Goal: Information Seeking & Learning: Find specific fact

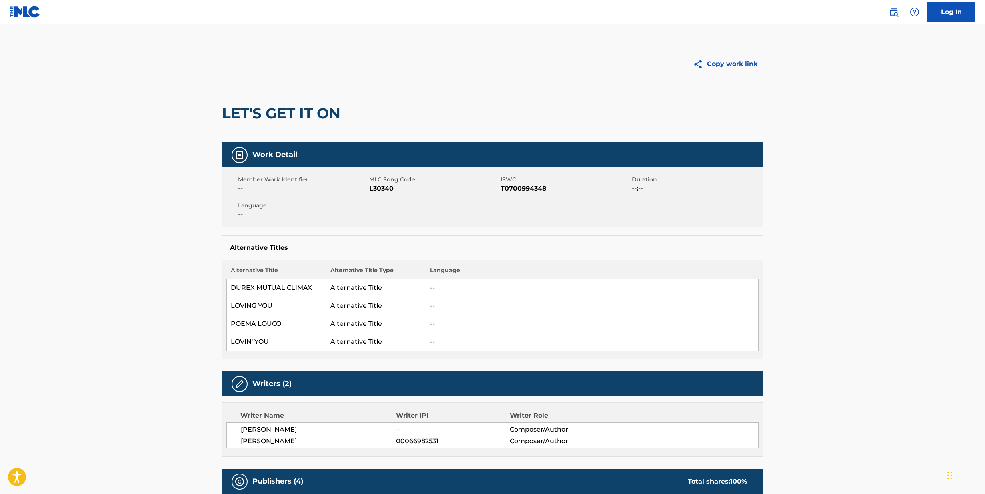
click at [26, 15] on img at bounding box center [25, 12] width 31 height 12
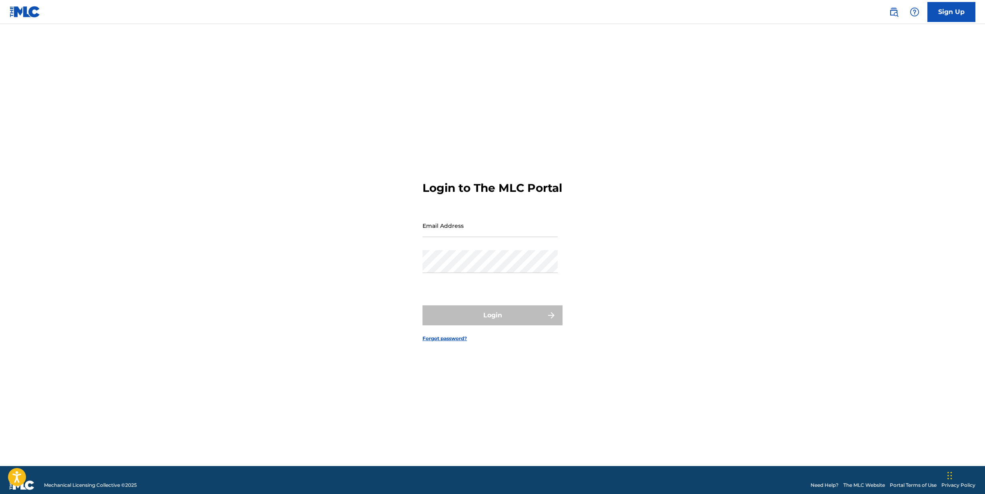
click at [900, 8] on link at bounding box center [894, 12] width 16 height 16
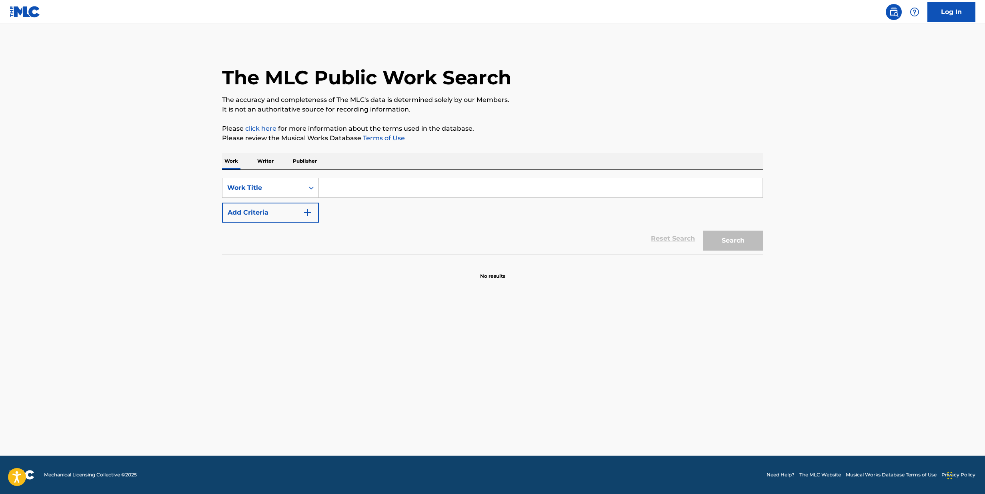
click at [363, 195] on input "Search Form" at bounding box center [541, 187] width 444 height 19
paste input "[PERSON_NAME]"
click at [362, 189] on input "[PERSON_NAME]" at bounding box center [541, 187] width 444 height 19
type input "[DEMOGRAPHIC_DATA]"
click at [733, 241] on button "Search" at bounding box center [733, 241] width 60 height 20
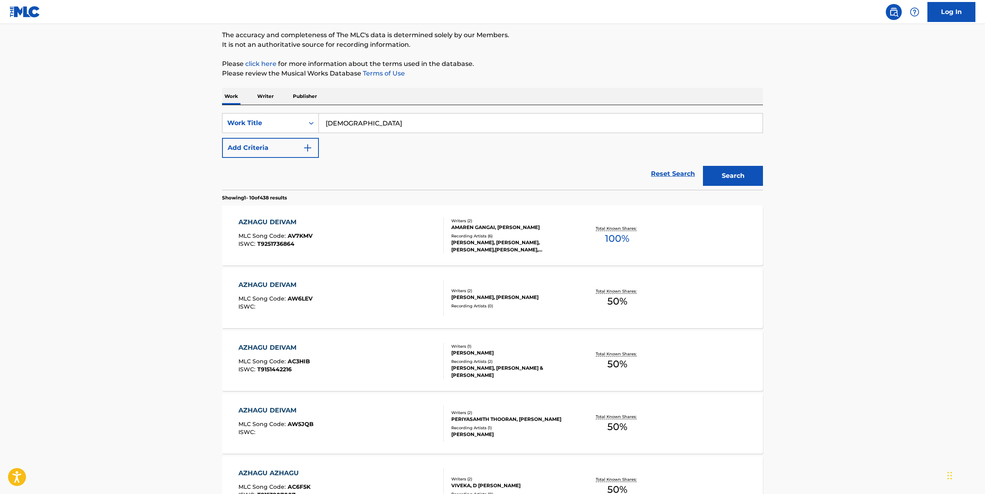
scroll to position [75, 0]
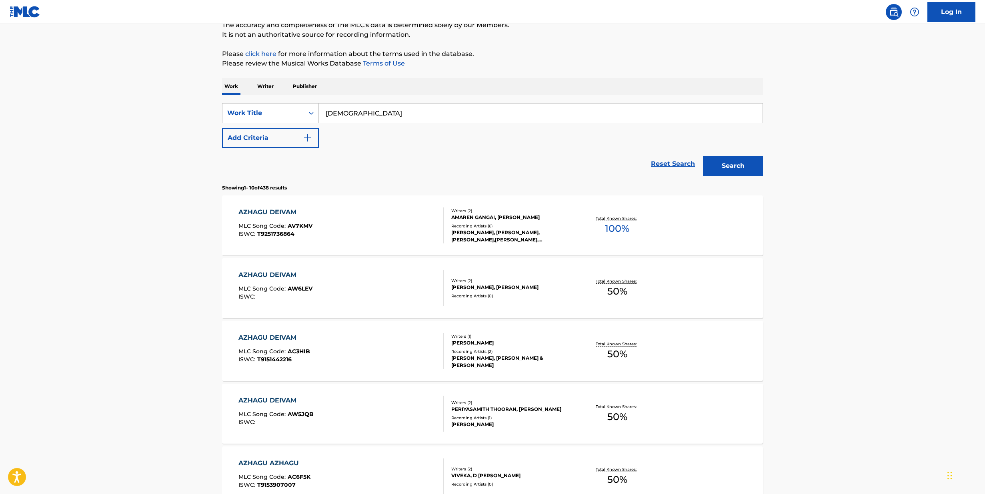
click at [340, 228] on div "AZHAGU DEIVAM MLC Song Code : AV7KMV ISWC : T9251736864" at bounding box center [341, 226] width 206 height 36
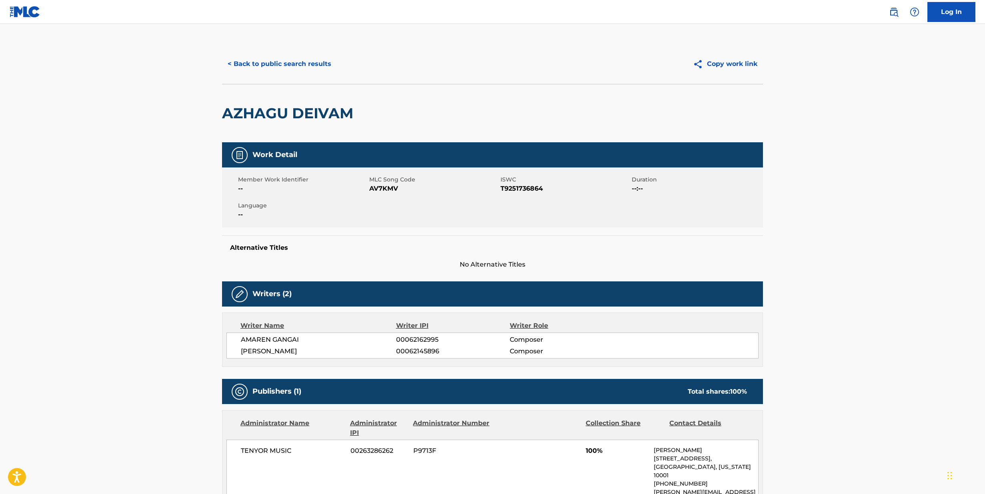
click at [261, 65] on button "< Back to public search results" at bounding box center [279, 64] width 115 height 20
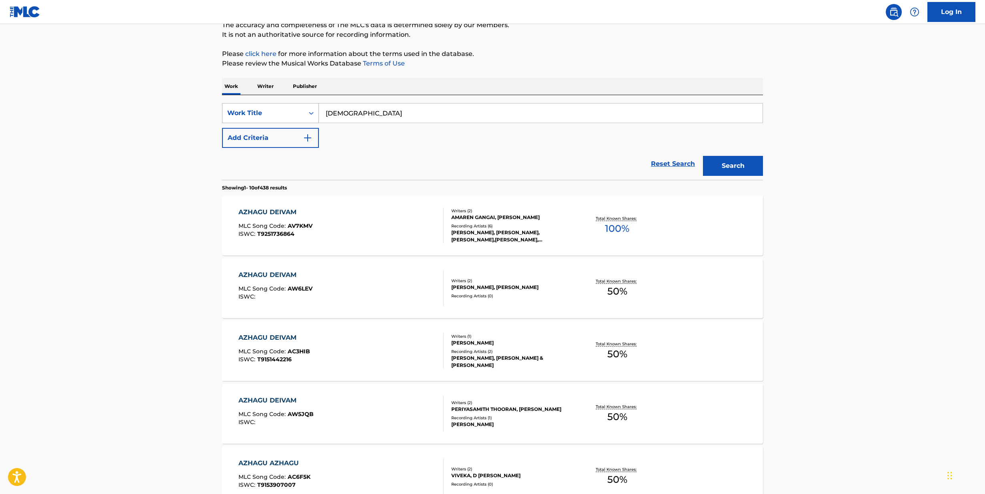
drag, startPoint x: 392, startPoint y: 116, endPoint x: 286, endPoint y: 115, distance: 105.2
click at [286, 115] on div "SearchWithCriteriad4766b4a-65a8-42f9-825d-d6cf2139a77e Work Title Azhagu Deivam" at bounding box center [492, 113] width 541 height 20
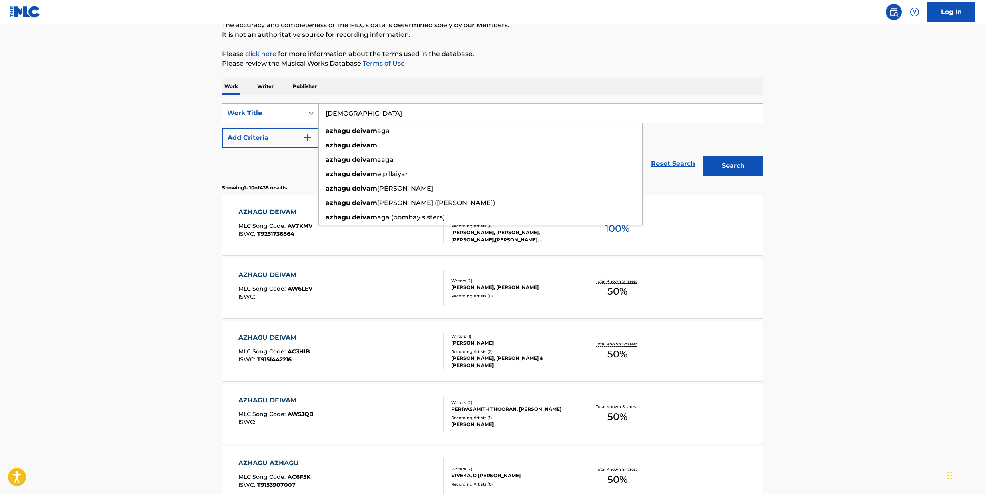
paste input "Pachai [PERSON_NAME]"
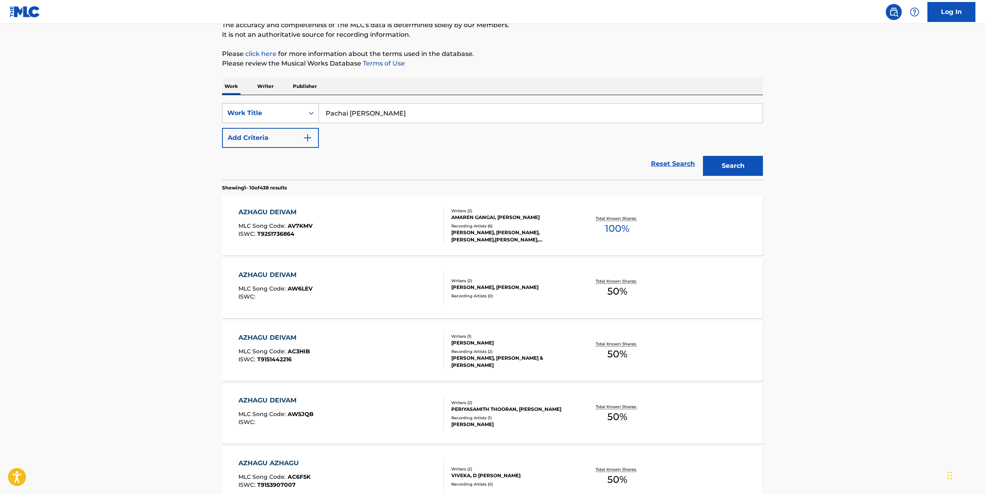
type input "Pachai [PERSON_NAME]"
click at [733, 166] on button "Search" at bounding box center [733, 166] width 60 height 20
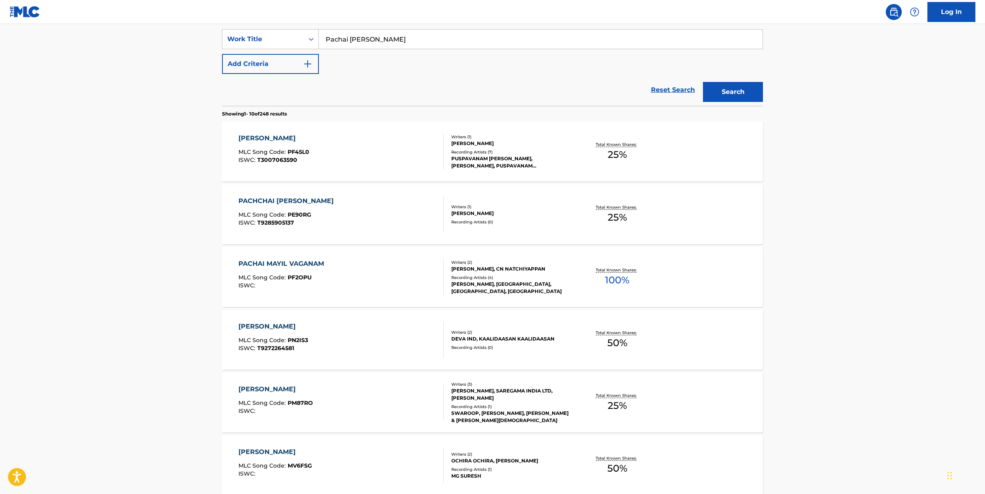
scroll to position [149, 0]
click at [388, 288] on div "PACHAI MAYIL VAGANAM MLC Song Code : PF2OPU ISWC :" at bounding box center [341, 277] width 206 height 36
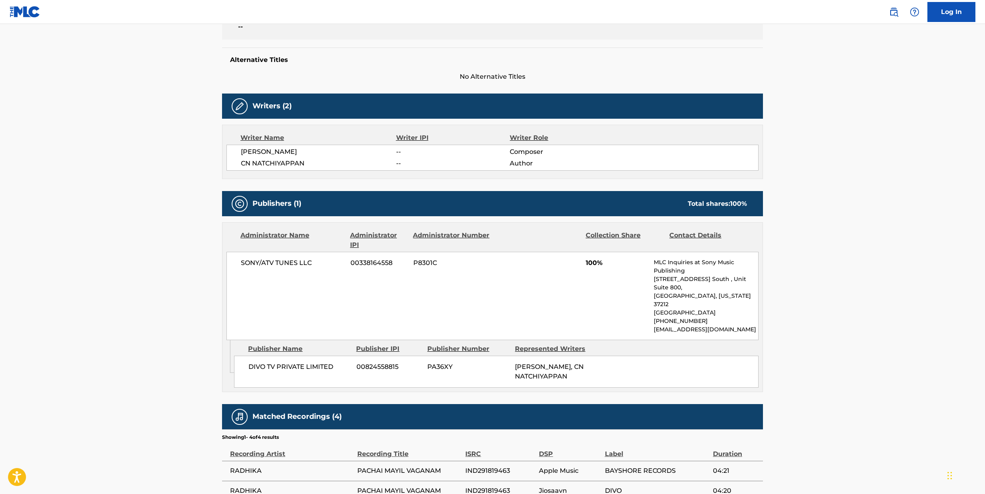
scroll to position [197, 0]
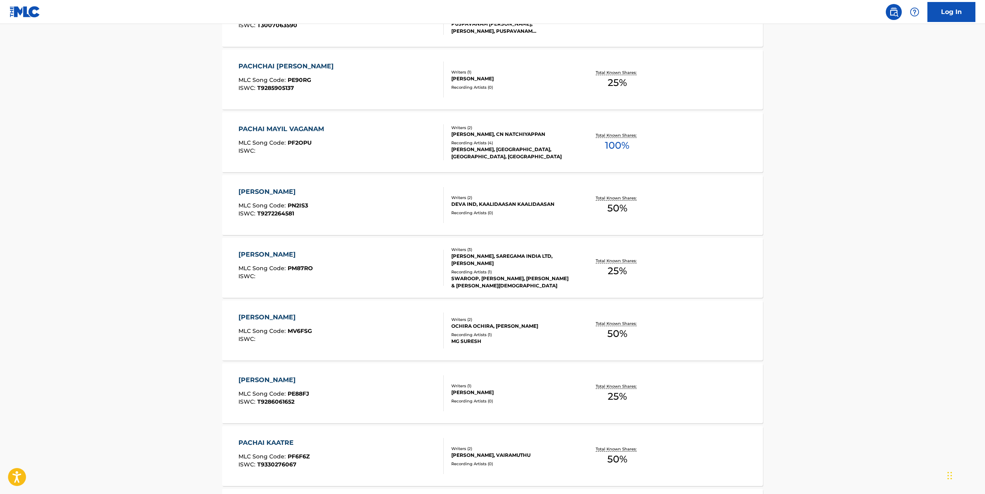
scroll to position [275, 0]
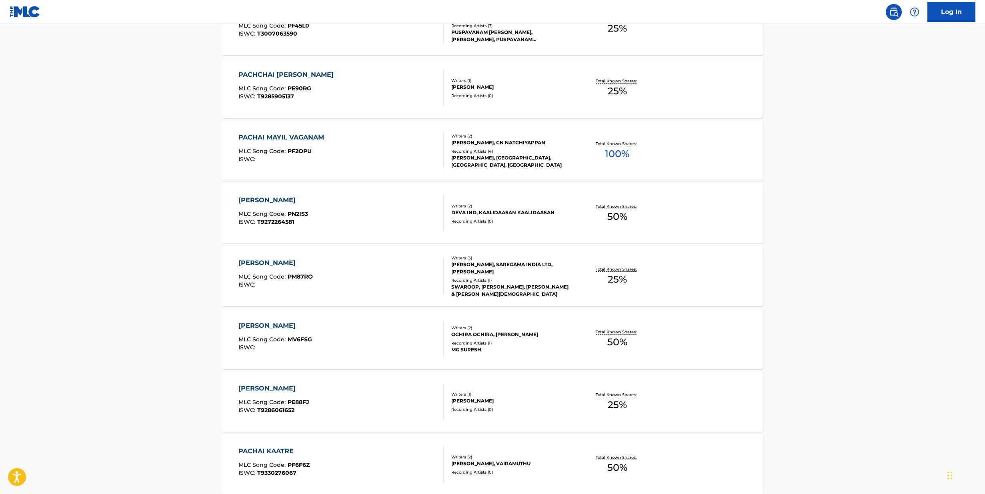
click at [349, 152] on div "PACHAI MAYIL VAGANAM MLC Song Code : PF2OPU ISWC :" at bounding box center [341, 151] width 206 height 36
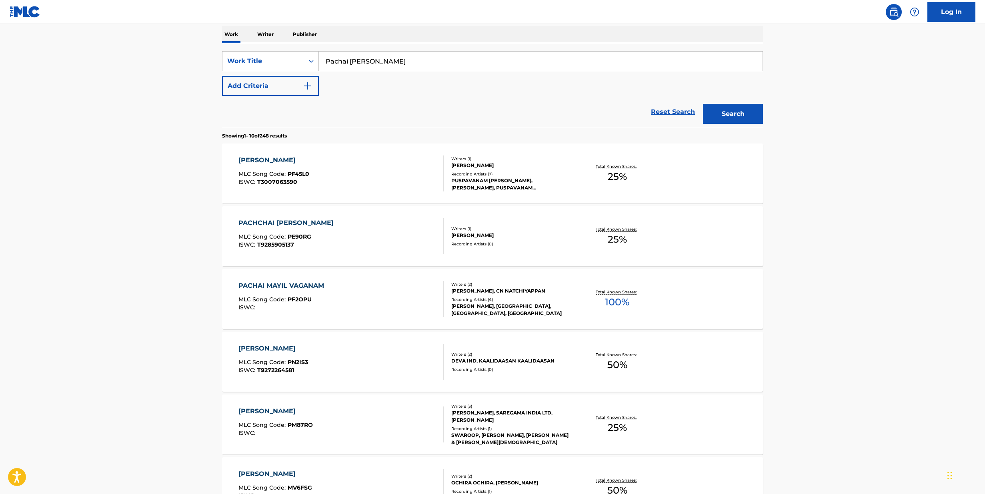
scroll to position [128, 0]
click at [388, 165] on div "PACHAI MAYIL MLC Song Code : PF45L0 ISWC : T3007063590" at bounding box center [341, 173] width 206 height 36
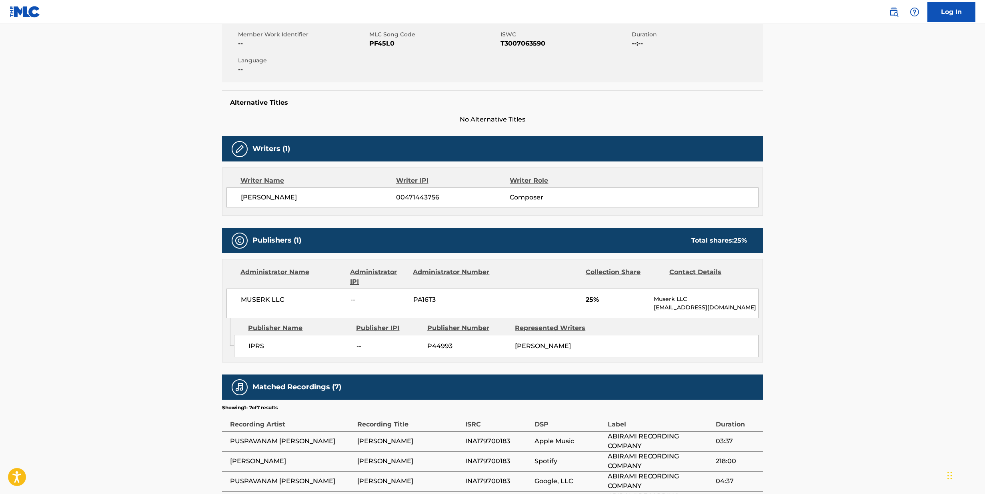
scroll to position [148, 0]
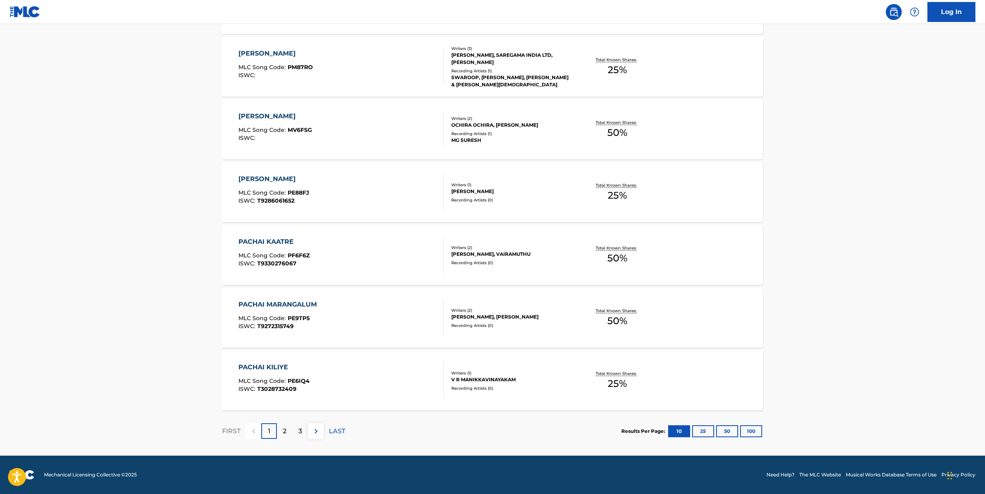
scroll to position [485, 0]
click at [282, 430] on div "2" at bounding box center [285, 432] width 16 height 16
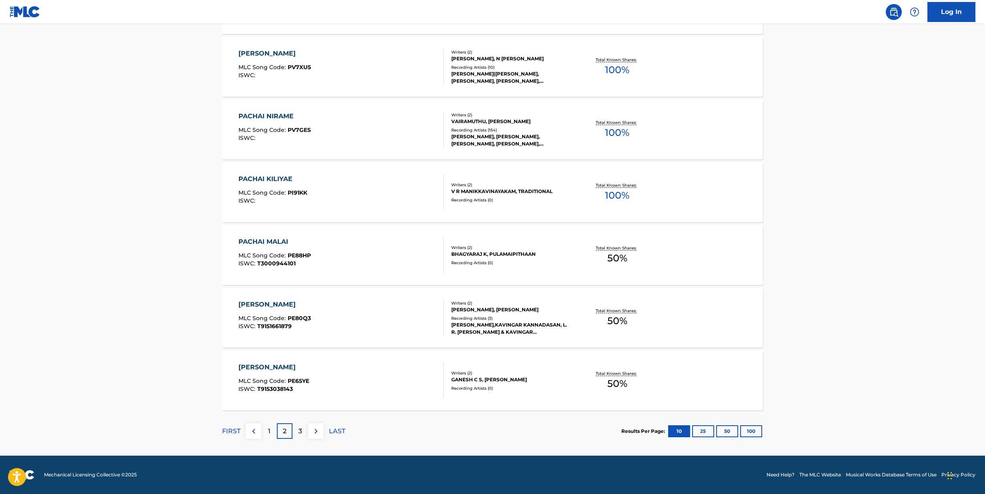
click at [299, 432] on p "3" at bounding box center [300, 432] width 4 height 10
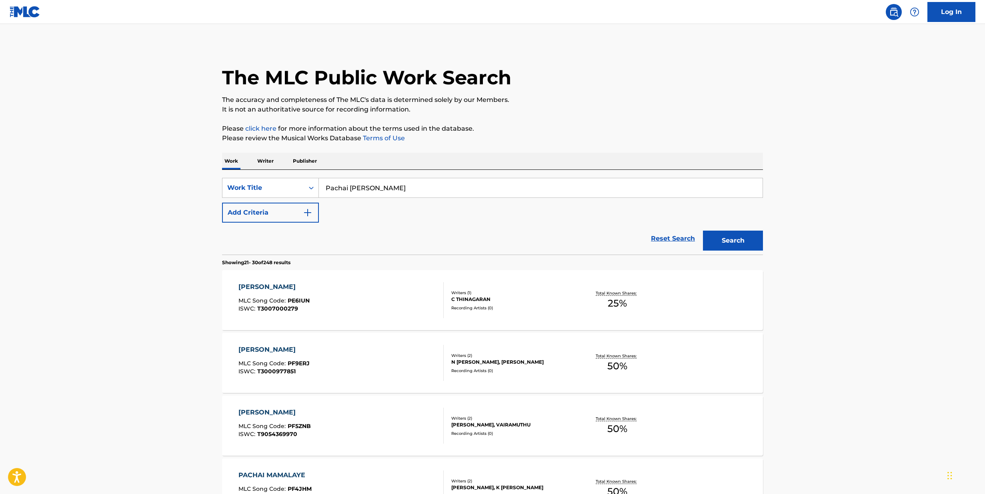
scroll to position [0, 0]
drag, startPoint x: 399, startPoint y: 188, endPoint x: 272, endPoint y: 174, distance: 128.4
click at [272, 174] on div "SearchWithCriteriad4766b4a-65a8-42f9-825d-d6cf2139a77e Work Title Pachai Mayil …" at bounding box center [492, 212] width 541 height 85
paste input "mayil V"
type input "[PERSON_NAME]"
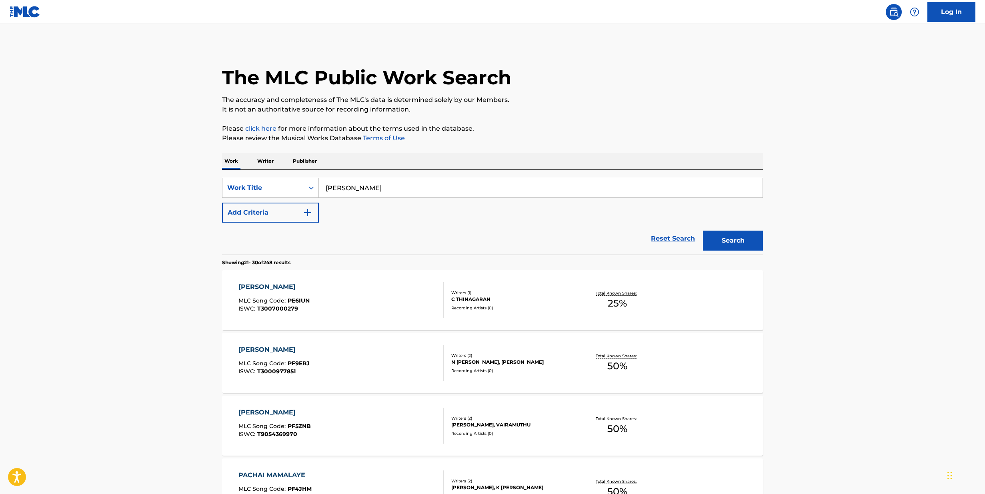
click at [715, 240] on button "Search" at bounding box center [733, 241] width 60 height 20
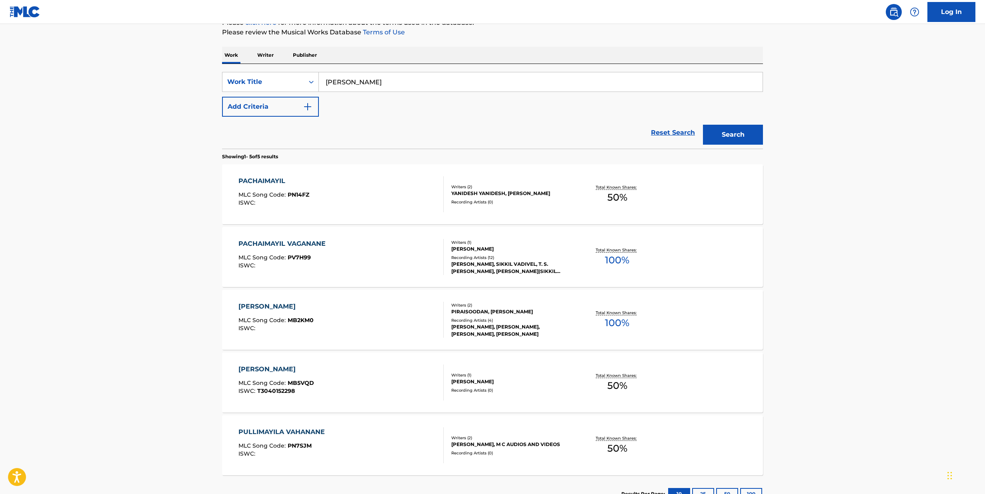
scroll to position [107, 0]
click at [379, 256] on div "PACHAIMAYIL VAGANANE MLC Song Code : PV7H99 ISWC :" at bounding box center [341, 256] width 206 height 36
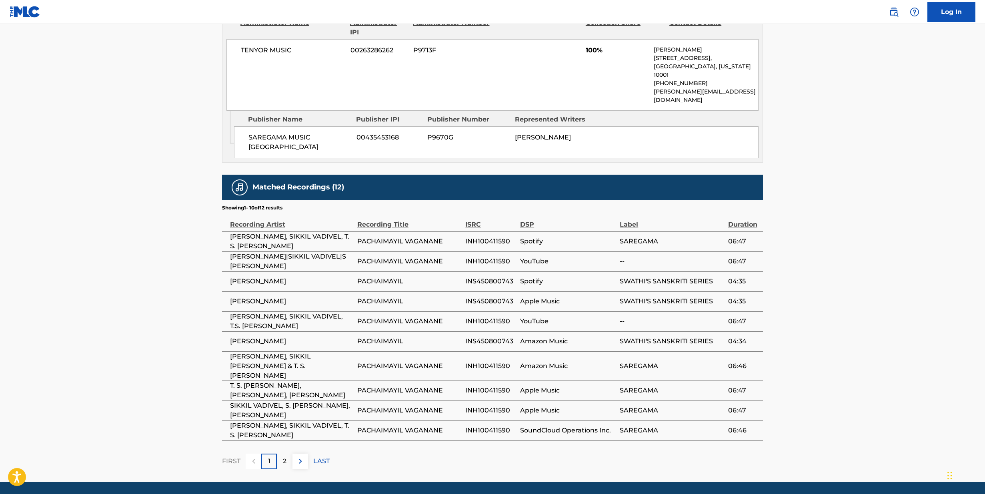
scroll to position [394, 0]
click at [283, 457] on p "2" at bounding box center [285, 462] width 4 height 10
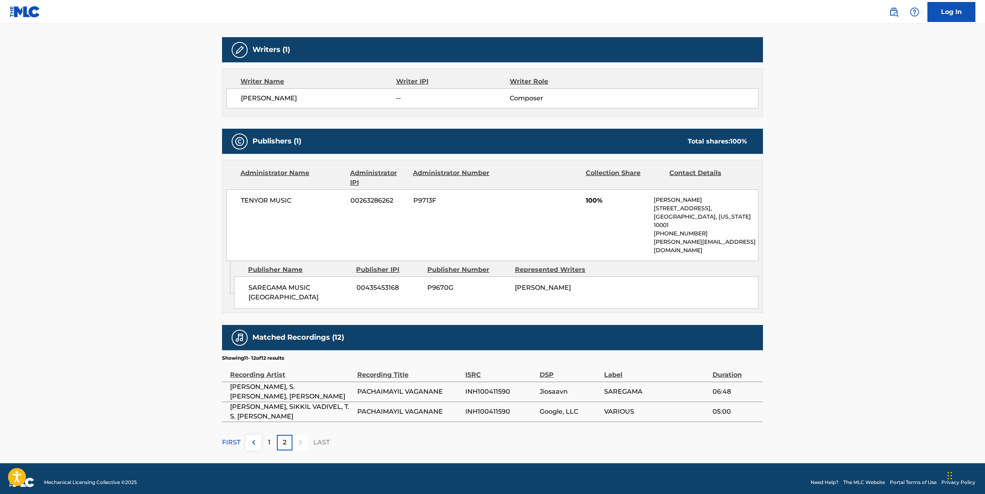
scroll to position [244, 0]
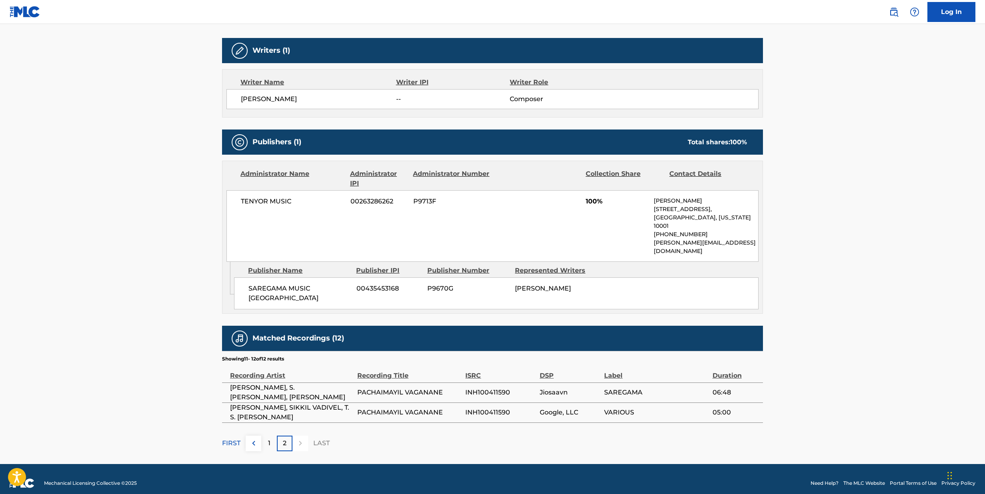
click at [284, 439] on p "2" at bounding box center [285, 444] width 4 height 10
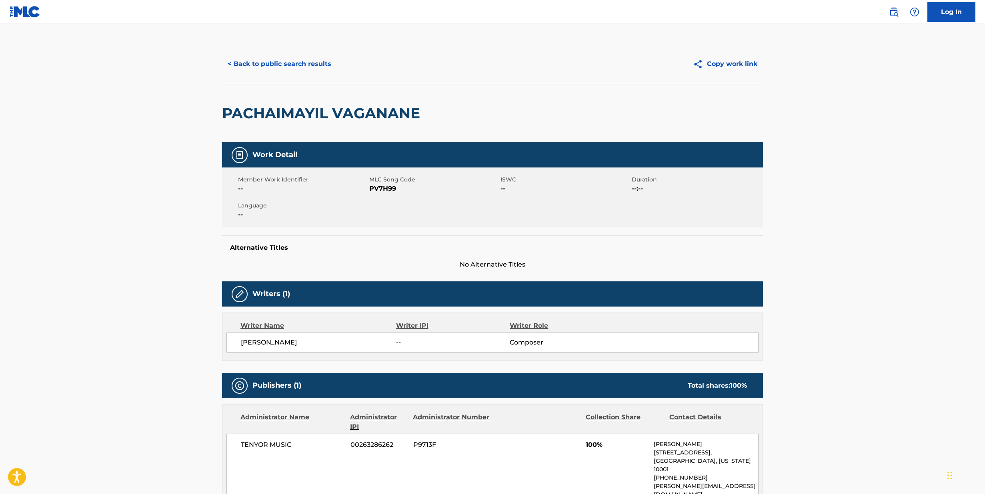
scroll to position [0, 0]
click at [263, 60] on button "< Back to public search results" at bounding box center [279, 64] width 115 height 20
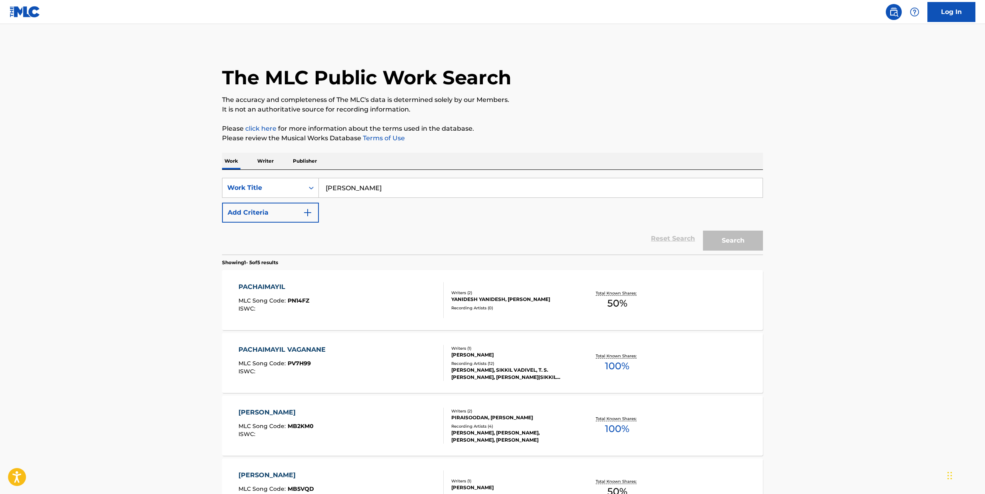
scroll to position [107, 0]
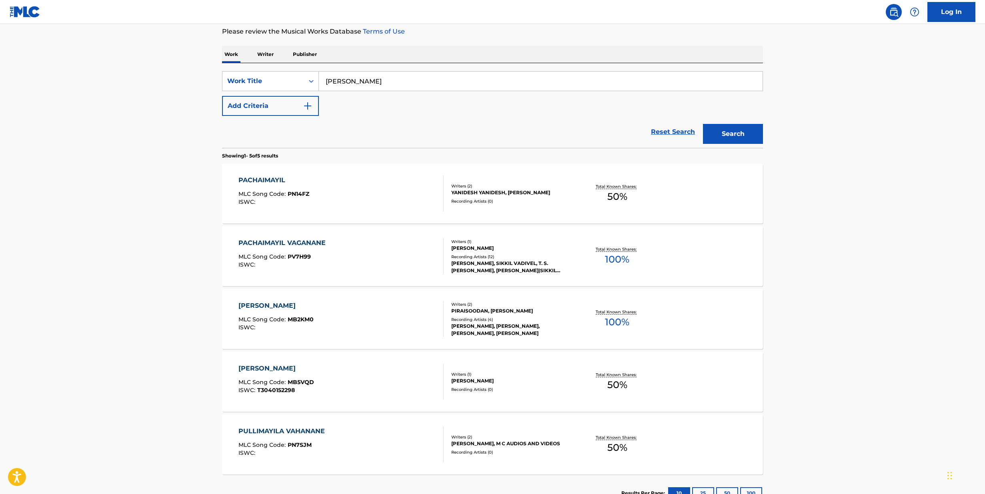
click at [300, 105] on button "Add Criteria" at bounding box center [270, 106] width 97 height 20
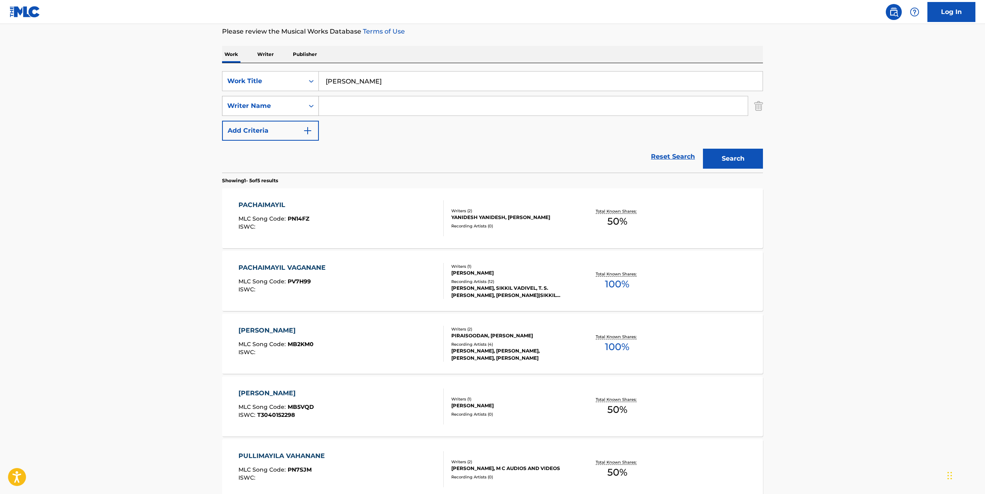
click at [311, 106] on icon "Search Form" at bounding box center [311, 106] width 8 height 8
click at [397, 138] on div "SearchWithCriteriad4766b4a-65a8-42f9-825d-d6cf2139a77e Work Title Pachaimayil V…" at bounding box center [492, 106] width 541 height 70
drag, startPoint x: 404, startPoint y: 84, endPoint x: 311, endPoint y: 80, distance: 92.9
click at [311, 80] on div "SearchWithCriteriad4766b4a-65a8-42f9-825d-d6cf2139a77e Work Title Pachaimayil V…" at bounding box center [492, 81] width 541 height 20
